Goal: Find contact information: Find contact information

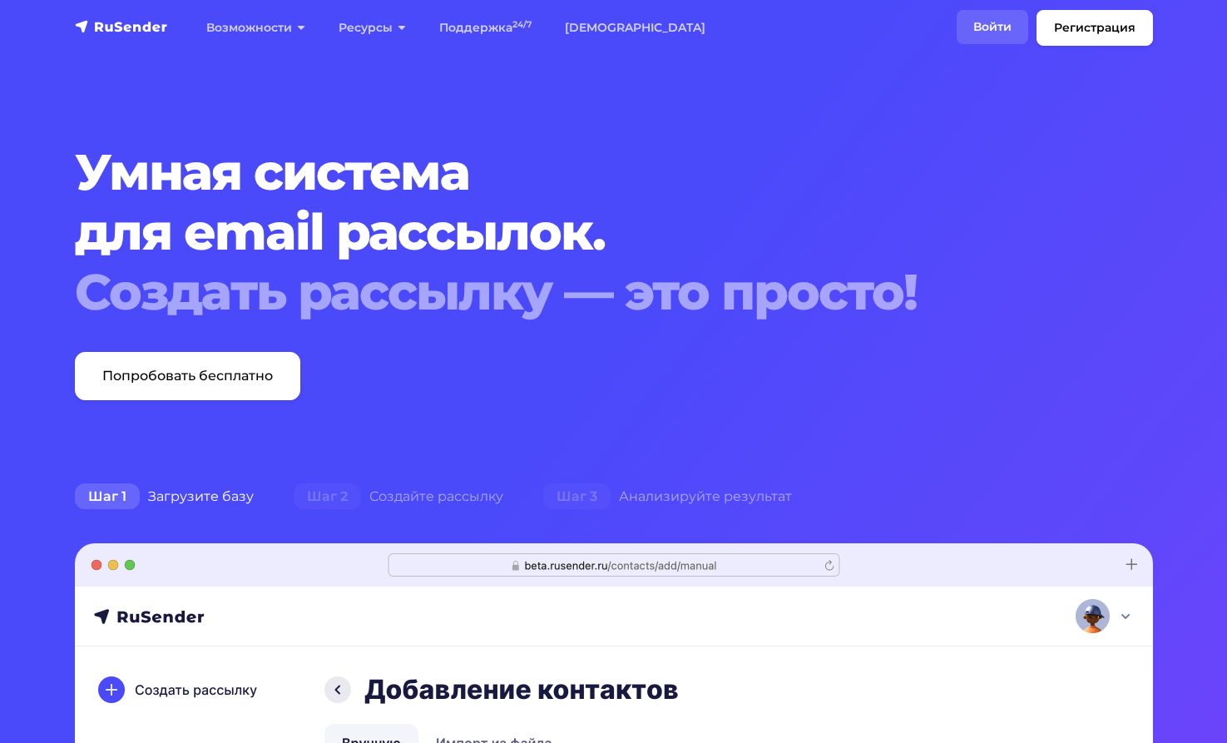
click at [996, 23] on link "Войти" at bounding box center [993, 27] width 72 height 34
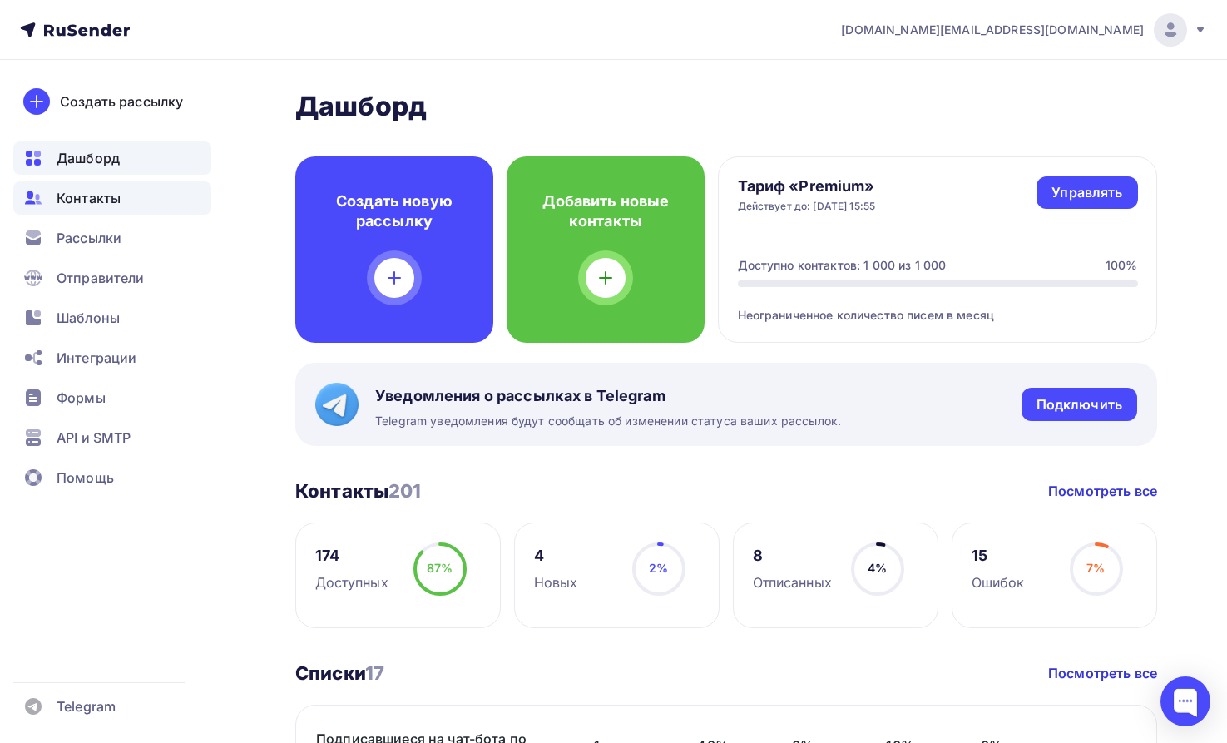
click at [101, 198] on span "Контакты" at bounding box center [89, 198] width 64 height 20
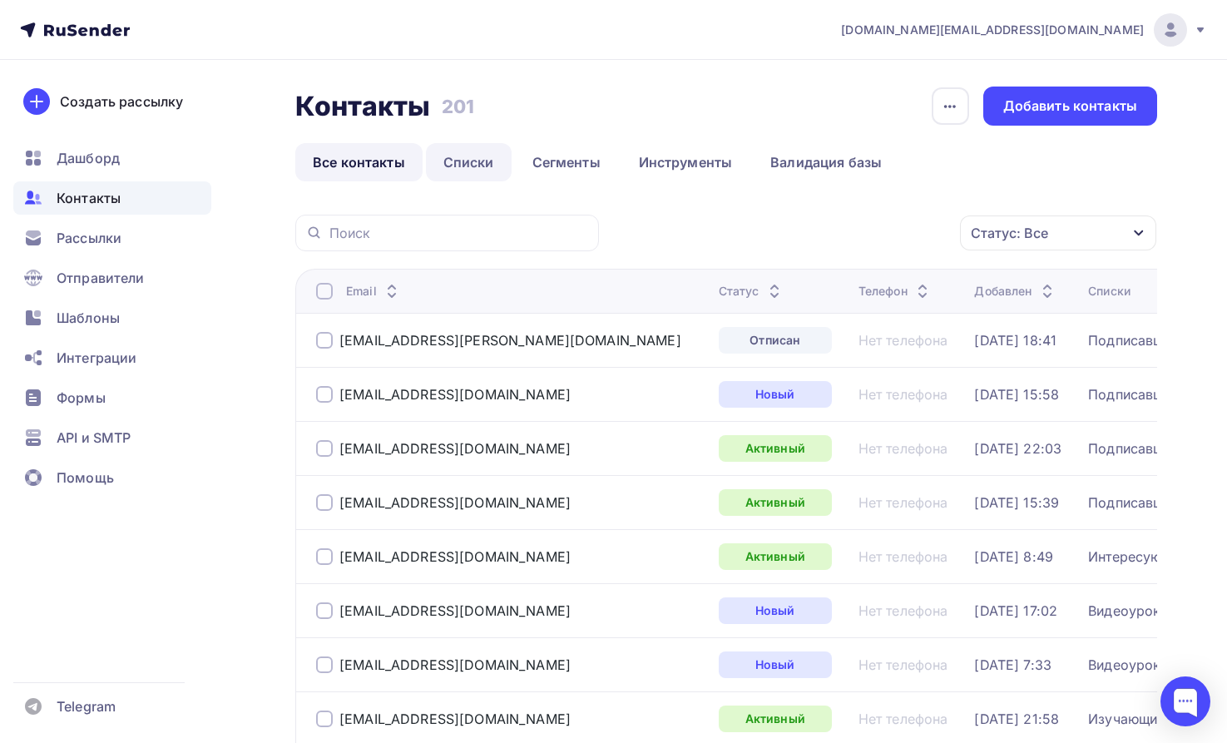
click at [478, 161] on link "Списки" at bounding box center [469, 162] width 86 height 38
